Goal: Book appointment/travel/reservation

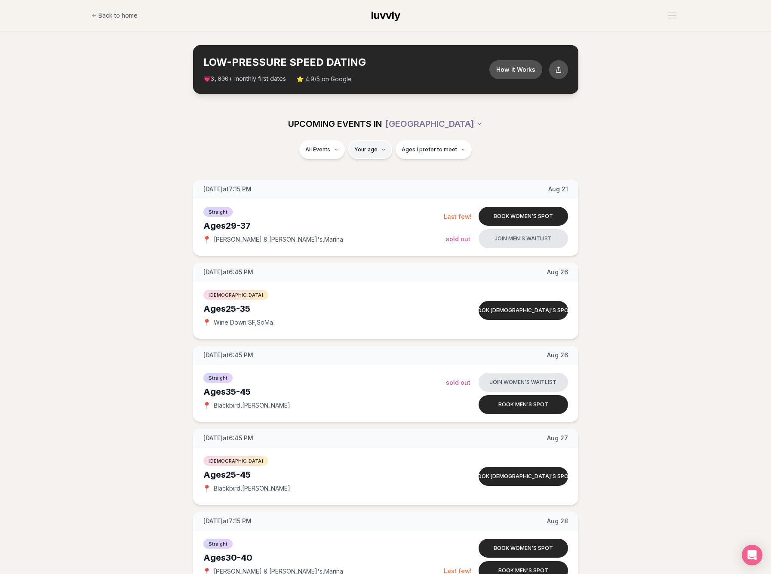
type input "**"
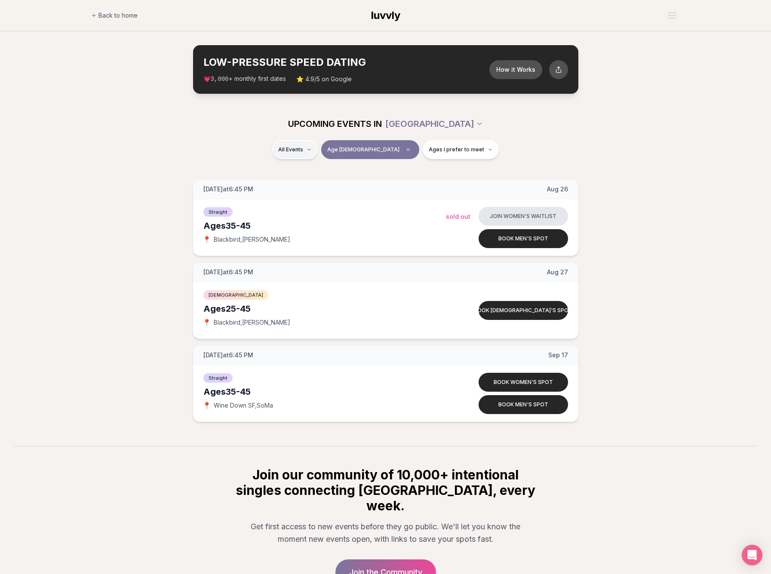
click at [322, 149] on html "Back to home luvvly LOW-PRESSURE SPEED DATING How it Works 💗 3,000 + monthly fi…" at bounding box center [385, 330] width 771 height 661
click at [314, 173] on span "Straight" at bounding box center [305, 172] width 21 height 9
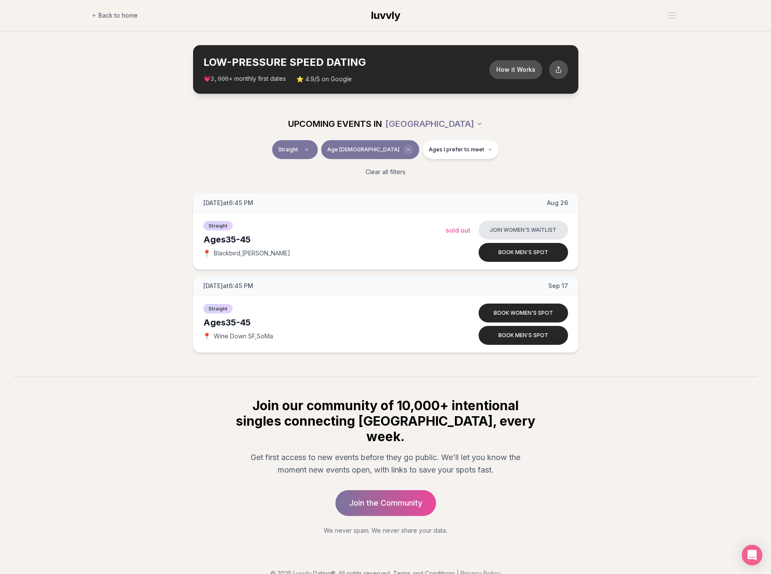
click at [405, 148] on icon "Clear age" at bounding box center [407, 149] width 5 height 5
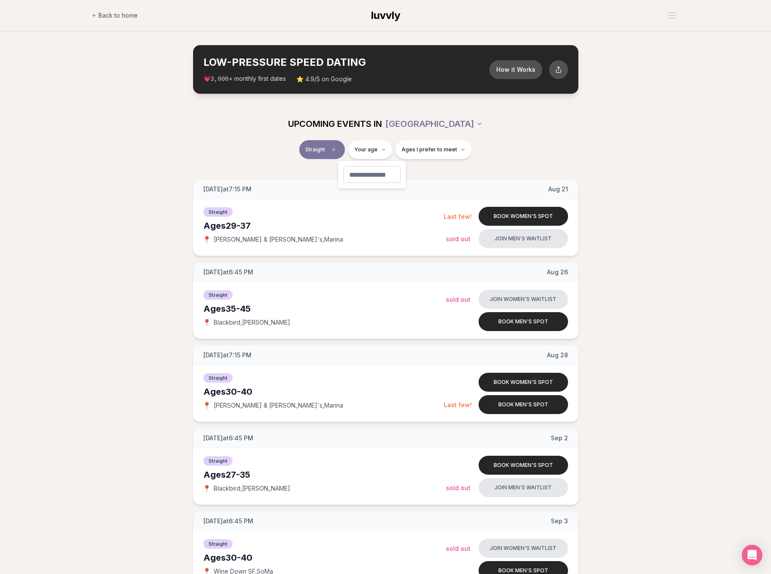
type input "**"
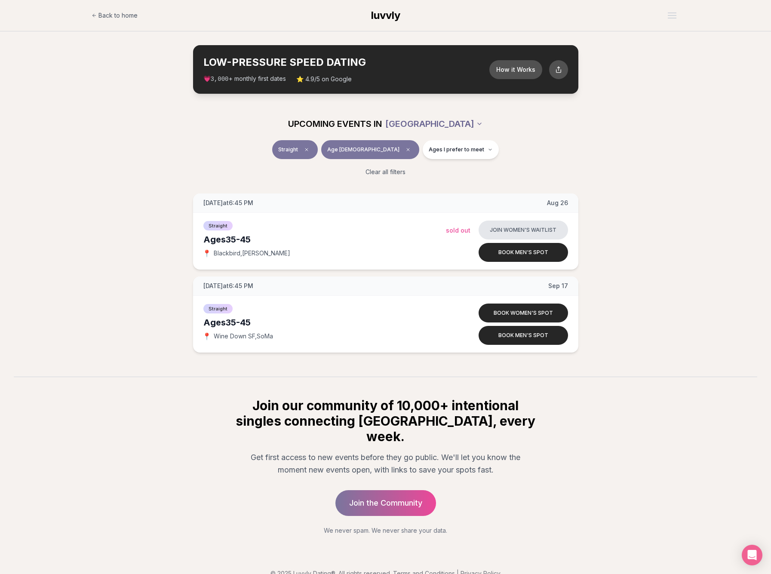
click at [427, 124] on html "Back to home luvvly LOW-PRESSURE SPEED DATING How it Works 💗 3,000 + monthly fi…" at bounding box center [385, 295] width 771 height 591
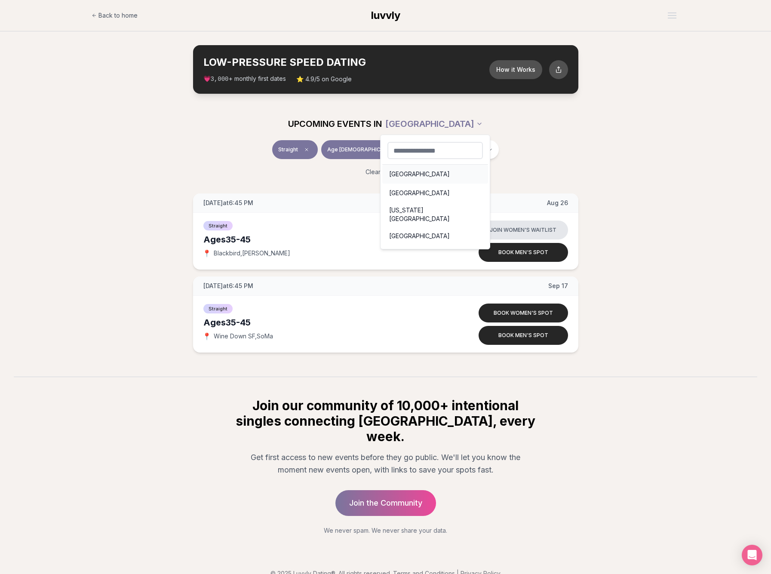
click at [402, 178] on div "[GEOGRAPHIC_DATA]" at bounding box center [435, 174] width 106 height 19
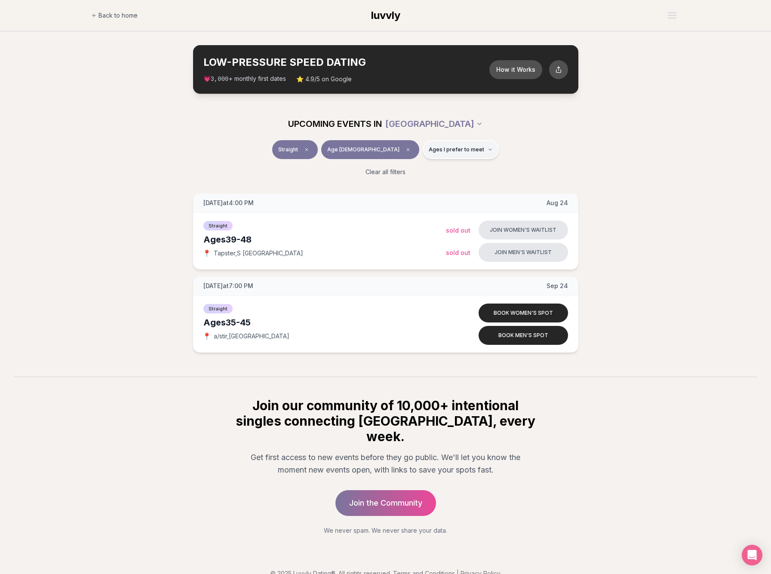
click at [443, 150] on span "Ages I prefer to meet" at bounding box center [456, 149] width 55 height 7
click at [475, 150] on div "Straight Age [DEMOGRAPHIC_DATA] Ages I prefer to meet" at bounding box center [385, 151] width 481 height 22
click at [433, 124] on html "Back to home luvvly LOW-PRESSURE SPEED DATING How it Works 💗 3,000 + monthly fi…" at bounding box center [385, 295] width 771 height 591
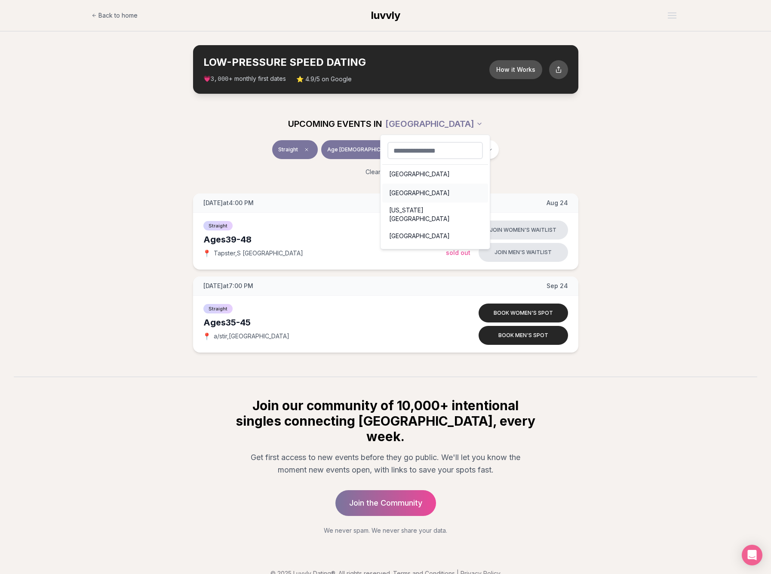
click at [404, 192] on div "[GEOGRAPHIC_DATA]" at bounding box center [435, 193] width 106 height 19
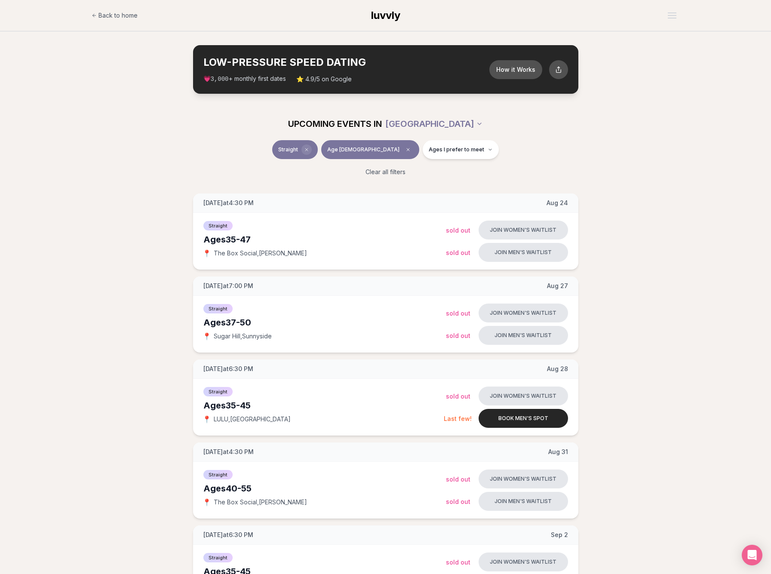
click at [312, 148] on span "Clear event type filter" at bounding box center [306, 149] width 10 height 10
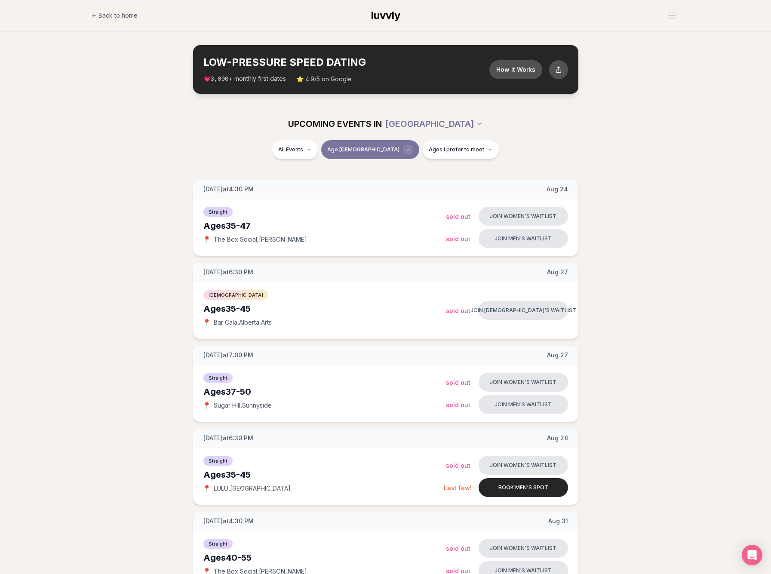
click at [407, 149] on icon "Clear age" at bounding box center [408, 149] width 3 height 3
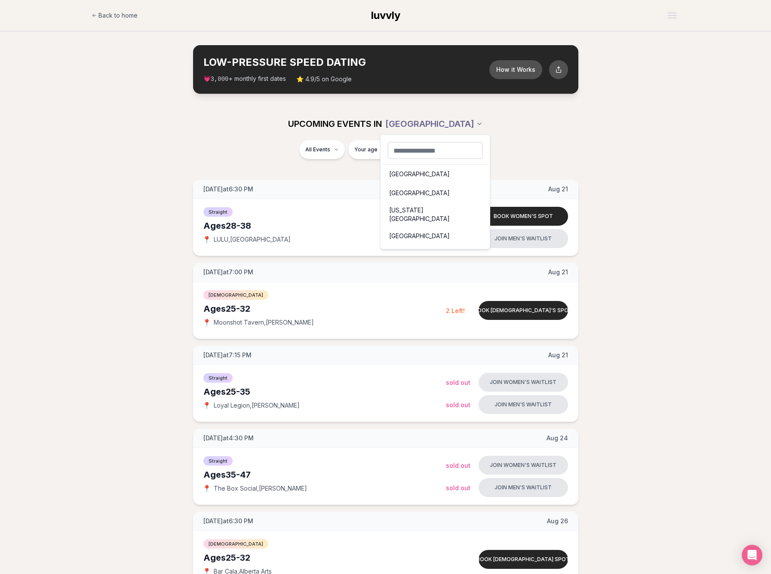
click at [408, 172] on div "[GEOGRAPHIC_DATA]" at bounding box center [435, 174] width 106 height 19
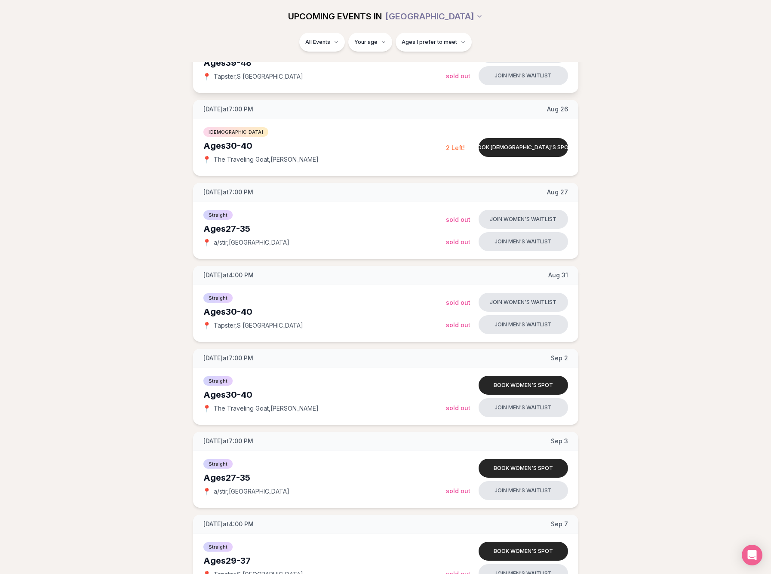
scroll to position [33, 0]
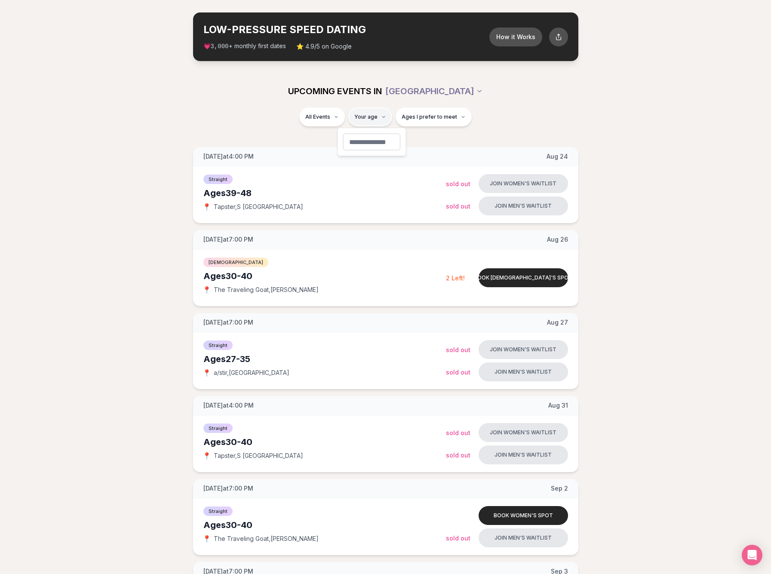
type input "**"
